Goal: Task Accomplishment & Management: Complete application form

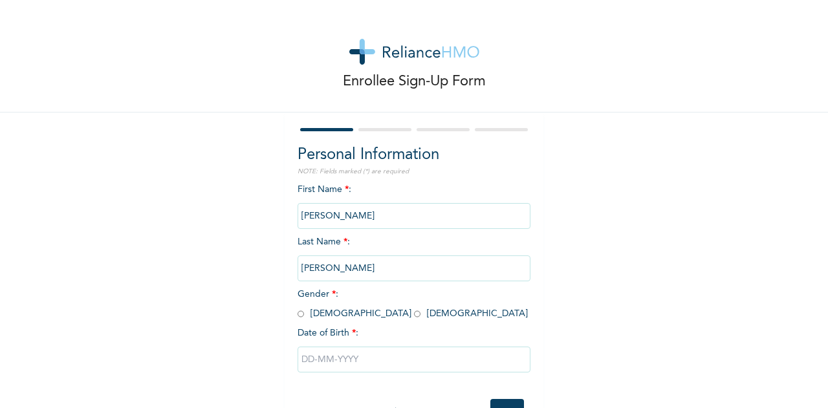
click at [334, 218] on input "[PERSON_NAME]" at bounding box center [413, 216] width 233 height 26
click at [325, 215] on input "[PERSON_NAME]" at bounding box center [413, 216] width 233 height 26
click at [326, 219] on input "[PERSON_NAME]" at bounding box center [413, 216] width 233 height 26
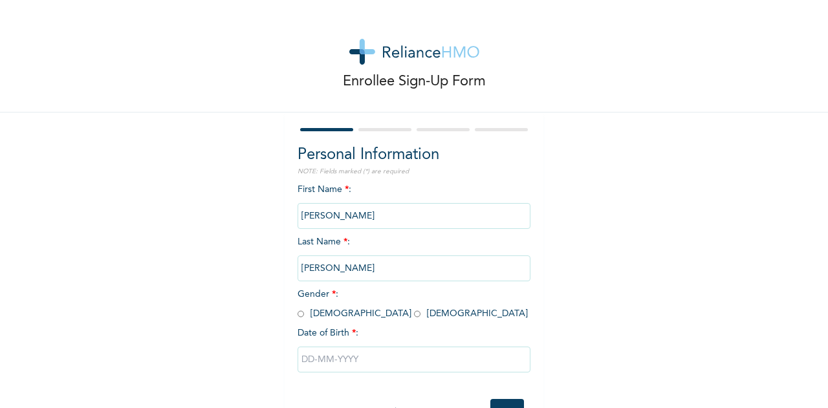
click at [685, 267] on div "Enrollee Sign-Up Form Personal Information NOTE: Fields marked (*) are required…" at bounding box center [414, 222] width 828 height 445
click at [321, 213] on input "[PERSON_NAME]" at bounding box center [413, 216] width 233 height 26
click at [322, 219] on input "[PERSON_NAME]" at bounding box center [413, 216] width 233 height 26
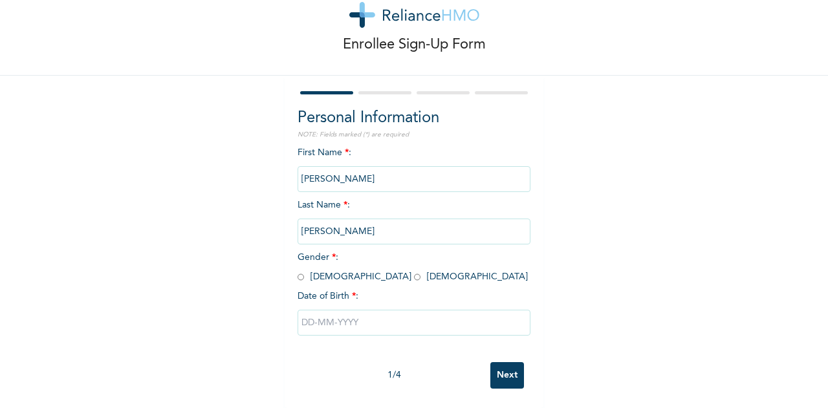
click at [297, 271] on input "radio" at bounding box center [300, 277] width 6 height 12
radio input "true"
click at [322, 310] on input "text" at bounding box center [413, 323] width 233 height 26
select select "8"
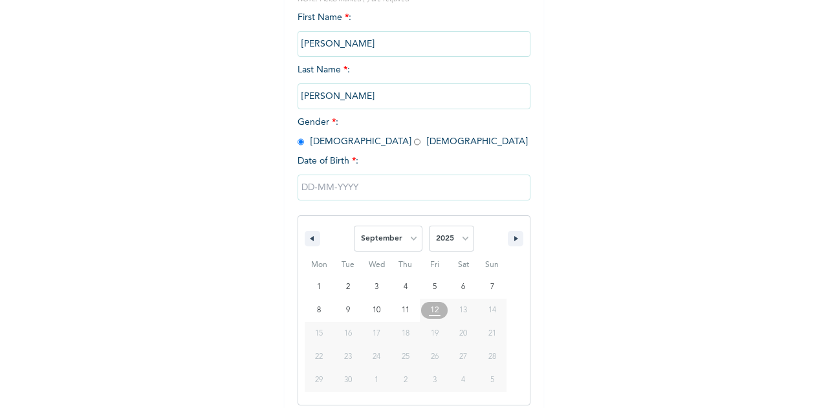
scroll to position [180, 0]
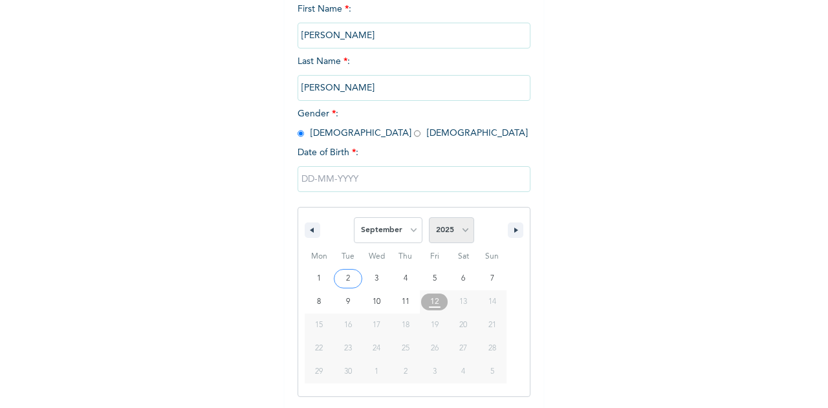
click at [460, 236] on select "2025 2024 2023 2022 2021 2020 2019 2018 2017 2016 2015 2014 2013 2012 2011 2010…" at bounding box center [451, 230] width 45 height 26
select select "1976"
click at [429, 219] on select "2025 2024 2023 2022 2021 2020 2019 2018 2017 2016 2015 2014 2013 2012 2011 2010…" at bounding box center [451, 230] width 45 height 26
click at [410, 234] on select "January February March April May June July August September October November De…" at bounding box center [388, 230] width 69 height 26
select select "5"
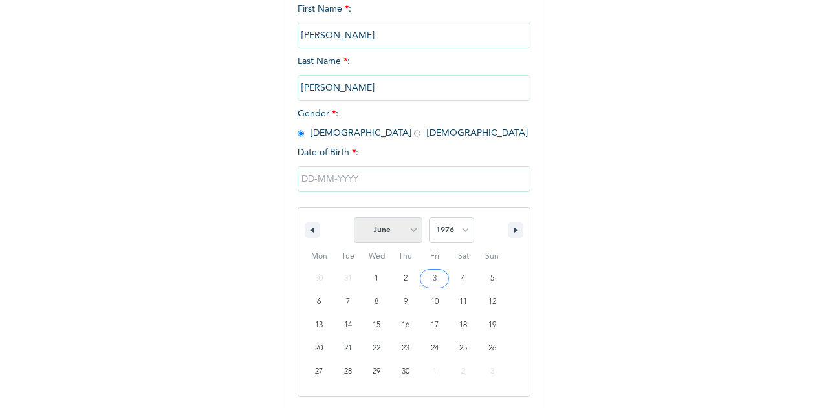
click at [354, 219] on select "January February March April May June July August September October November De…" at bounding box center [388, 230] width 69 height 26
type input "[DATE]"
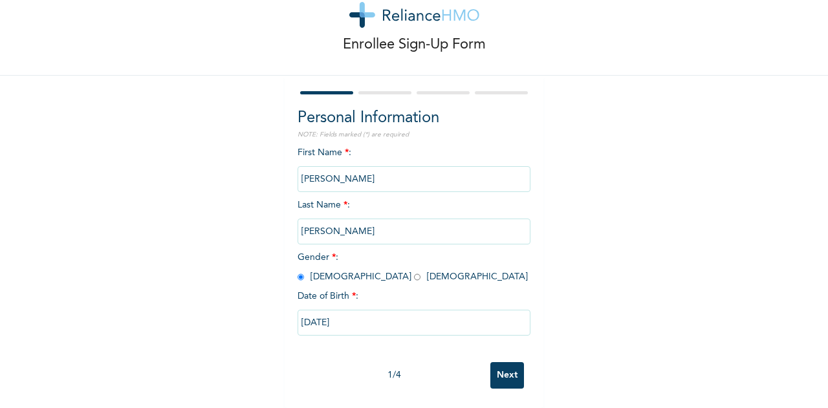
click at [498, 367] on input "Next" at bounding box center [507, 375] width 34 height 27
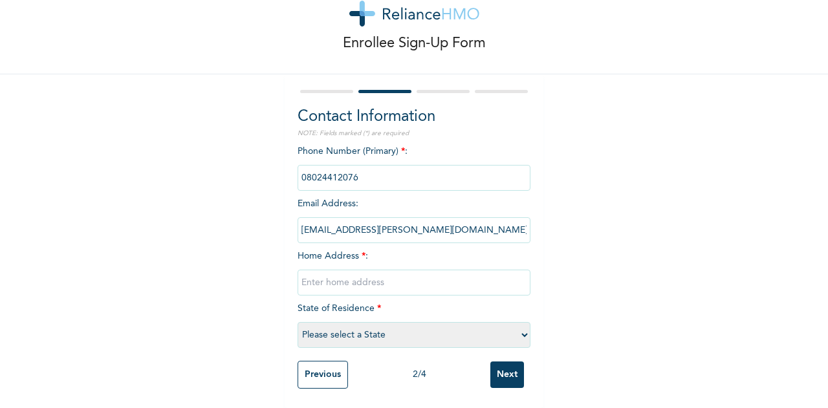
click at [323, 271] on input "text" at bounding box center [413, 283] width 233 height 26
type input "[STREET_ADDRESS]"
click at [519, 325] on select "Please select a State [PERSON_NAME] (FCT) [PERSON_NAME] Ibom [GEOGRAPHIC_DATA] …" at bounding box center [413, 335] width 233 height 26
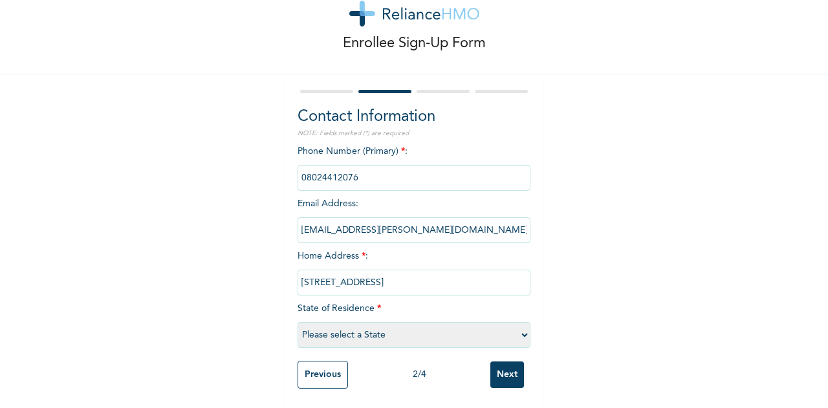
select select "25"
click at [297, 322] on select "Please select a State [PERSON_NAME] (FCT) [PERSON_NAME] Ibom [GEOGRAPHIC_DATA] …" at bounding box center [413, 335] width 233 height 26
click at [507, 369] on input "Next" at bounding box center [507, 374] width 34 height 27
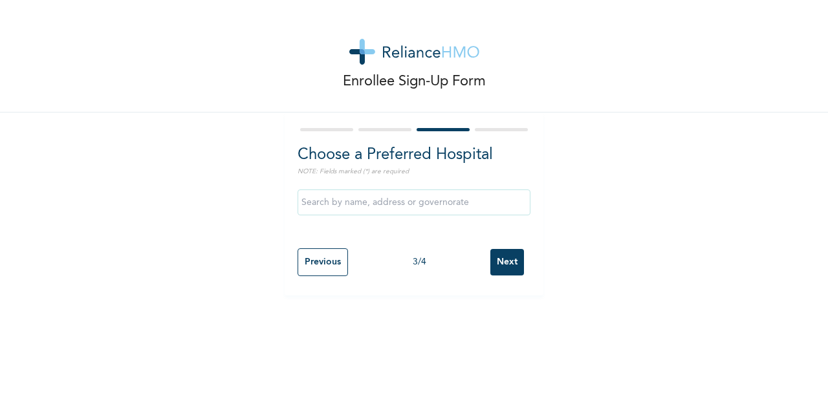
click at [323, 206] on input "text" at bounding box center [413, 202] width 233 height 26
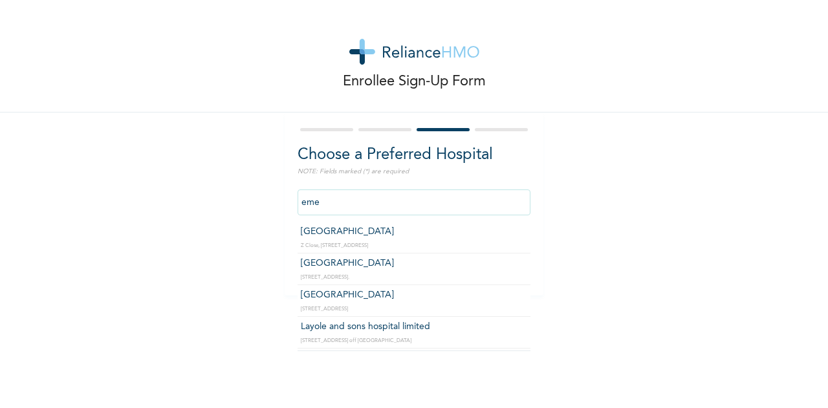
type input "[GEOGRAPHIC_DATA]"
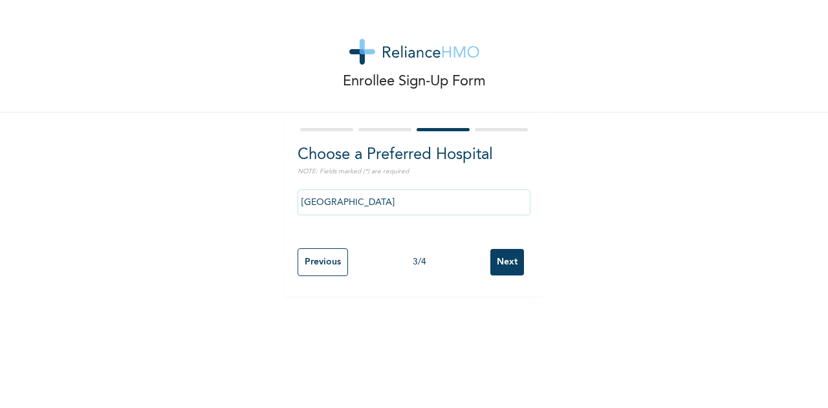
click at [497, 261] on input "Next" at bounding box center [507, 262] width 34 height 27
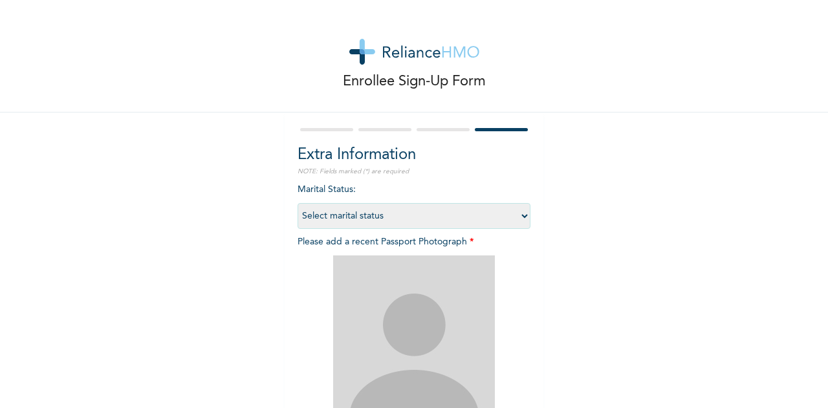
click at [517, 219] on select "Select marital status [DEMOGRAPHIC_DATA] Married [DEMOGRAPHIC_DATA] Widow/[DEMO…" at bounding box center [413, 216] width 233 height 26
select select "2"
click at [297, 203] on select "Select marital status [DEMOGRAPHIC_DATA] Married [DEMOGRAPHIC_DATA] Widow/[DEMO…" at bounding box center [413, 216] width 233 height 26
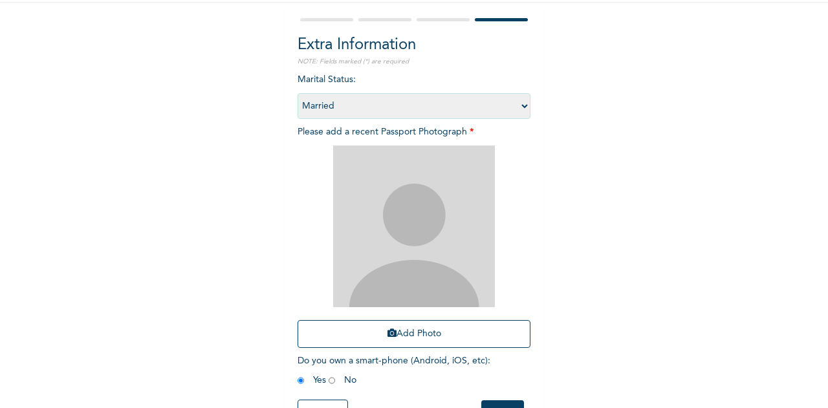
scroll to position [129, 0]
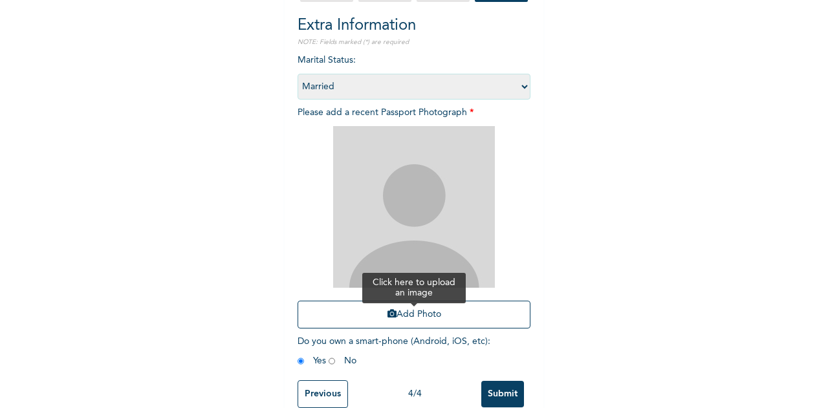
click at [395, 310] on button "Add Photo" at bounding box center [413, 315] width 233 height 28
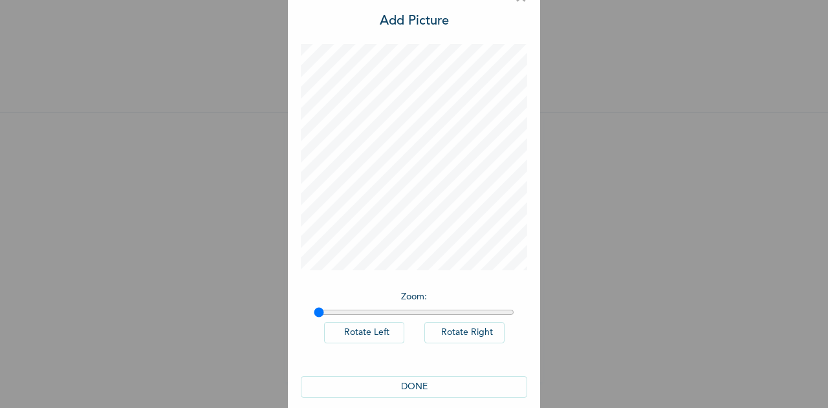
scroll to position [43, 0]
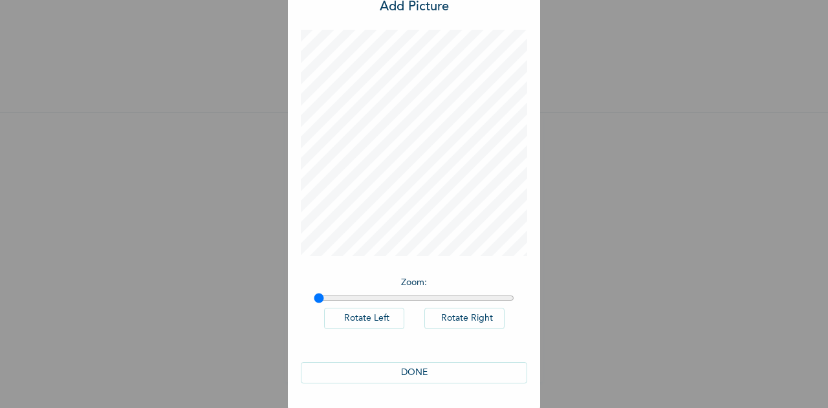
click at [401, 374] on button "DONE" at bounding box center [414, 372] width 226 height 21
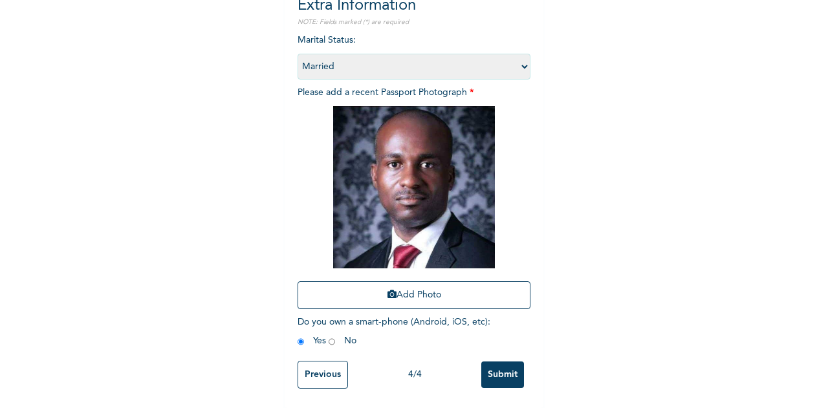
scroll to position [160, 0]
click at [494, 368] on input "Submit" at bounding box center [502, 374] width 43 height 27
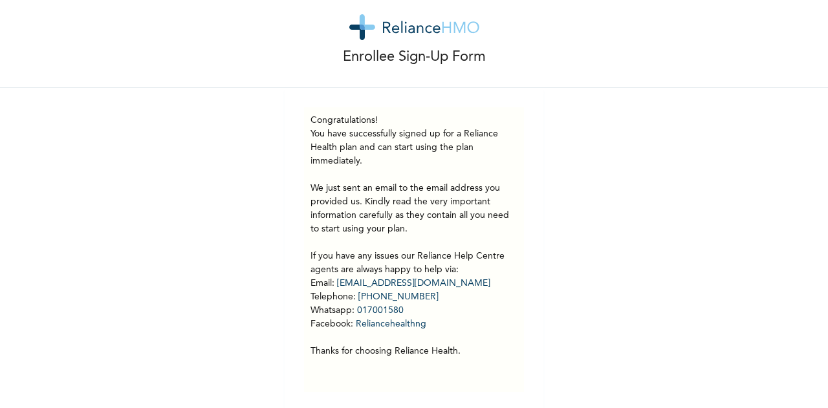
scroll to position [37, 0]
